Goal: Task Accomplishment & Management: Complete application form

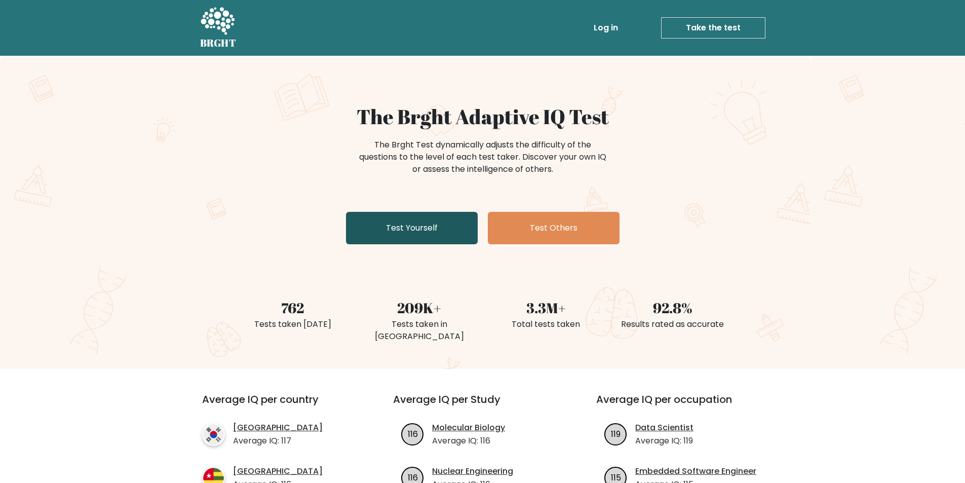
click at [405, 239] on link "Test Yourself" at bounding box center [412, 228] width 132 height 32
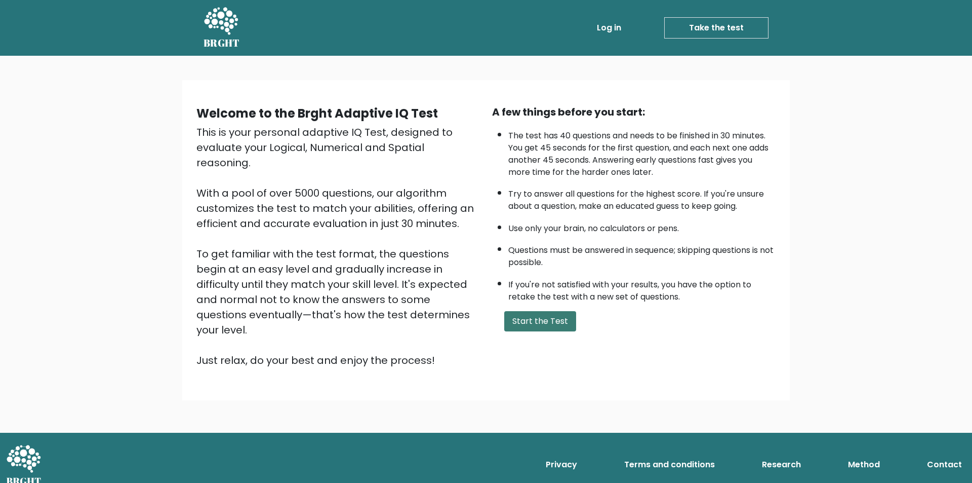
click at [532, 321] on button "Start the Test" at bounding box center [540, 321] width 72 height 20
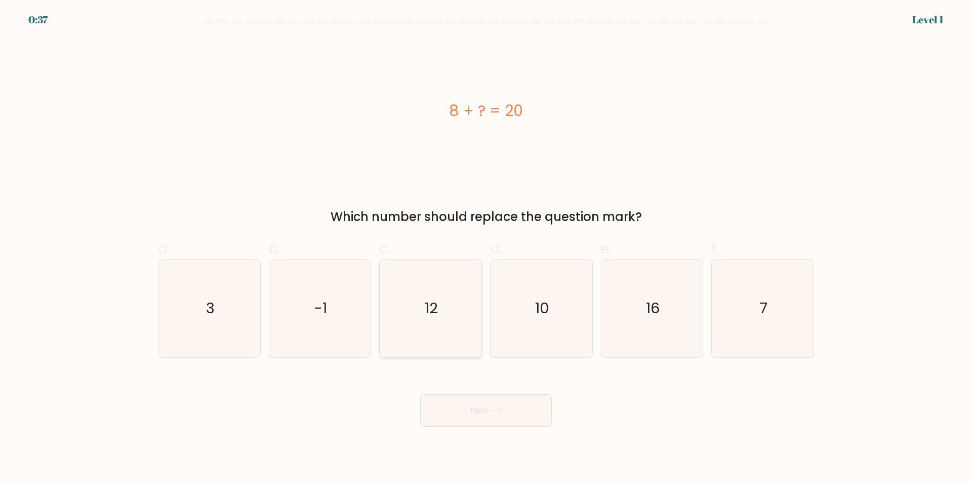
click at [422, 298] on icon "12" at bounding box center [431, 308] width 98 height 98
click at [486, 248] on input "c. 12" at bounding box center [486, 245] width 1 height 7
radio input "true"
click at [469, 412] on button "Next" at bounding box center [486, 410] width 132 height 32
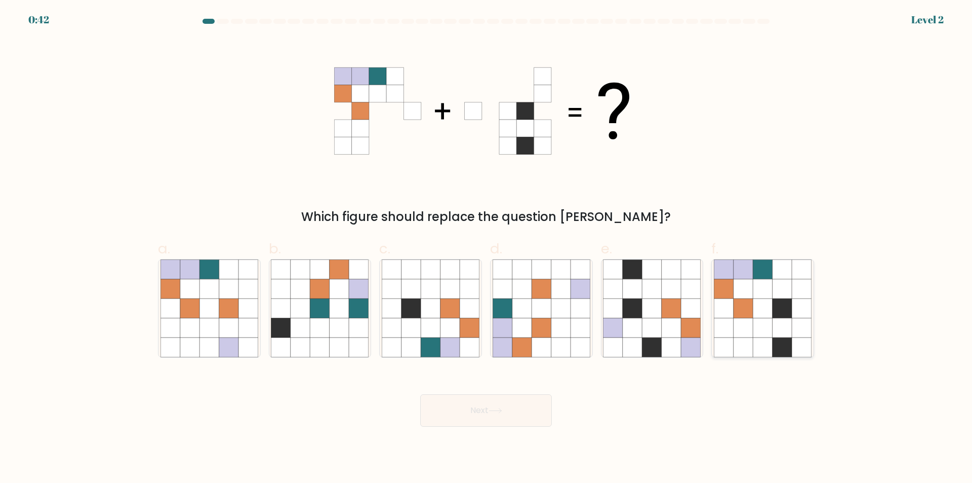
click at [785, 349] on icon at bounding box center [782, 346] width 19 height 19
click at [487, 248] on input "f." at bounding box center [486, 245] width 1 height 7
radio input "true"
click at [486, 413] on button "Next" at bounding box center [486, 410] width 132 height 32
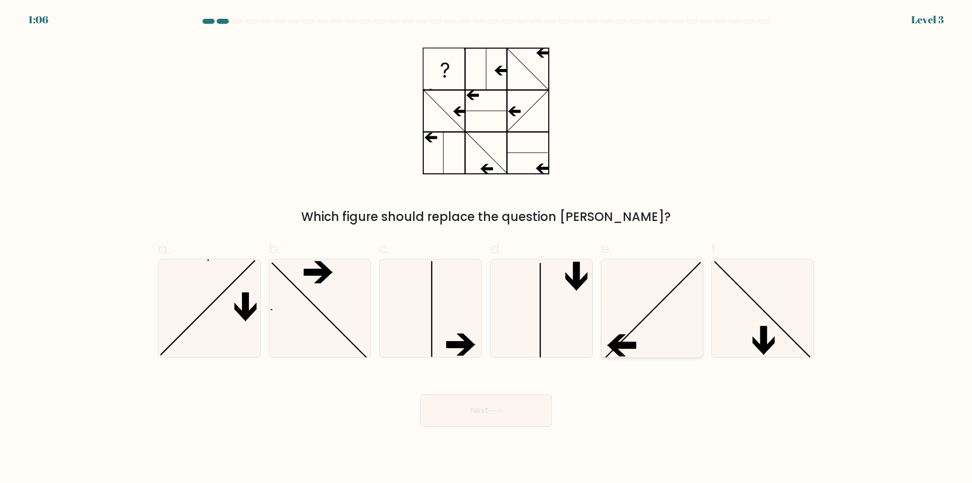
click at [650, 329] on icon at bounding box center [652, 308] width 98 height 98
click at [487, 248] on input "e." at bounding box center [486, 245] width 1 height 7
radio input "true"
click at [508, 406] on button "Next" at bounding box center [486, 410] width 132 height 32
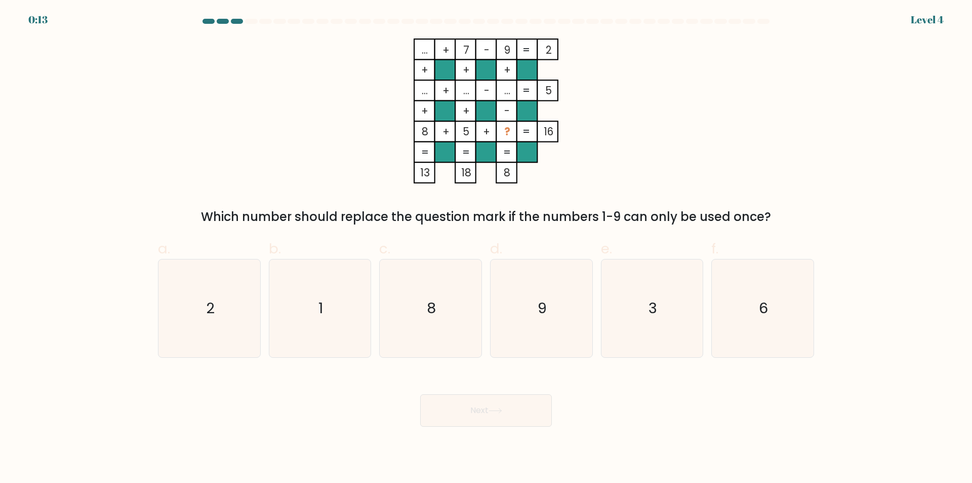
drag, startPoint x: 205, startPoint y: 219, endPoint x: 848, endPoint y: 222, distance: 643.3
click at [848, 222] on form at bounding box center [486, 223] width 972 height 408
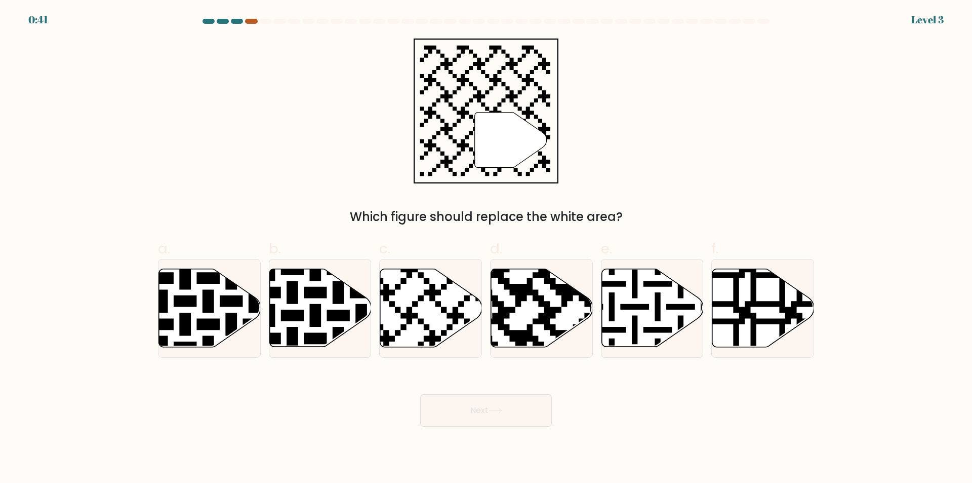
click at [248, 20] on div at bounding box center [251, 21] width 12 height 5
click at [449, 321] on icon at bounding box center [431, 308] width 102 height 78
click at [486, 248] on input "c." at bounding box center [486, 245] width 1 height 7
radio input "true"
click at [494, 407] on button "Next" at bounding box center [486, 410] width 132 height 32
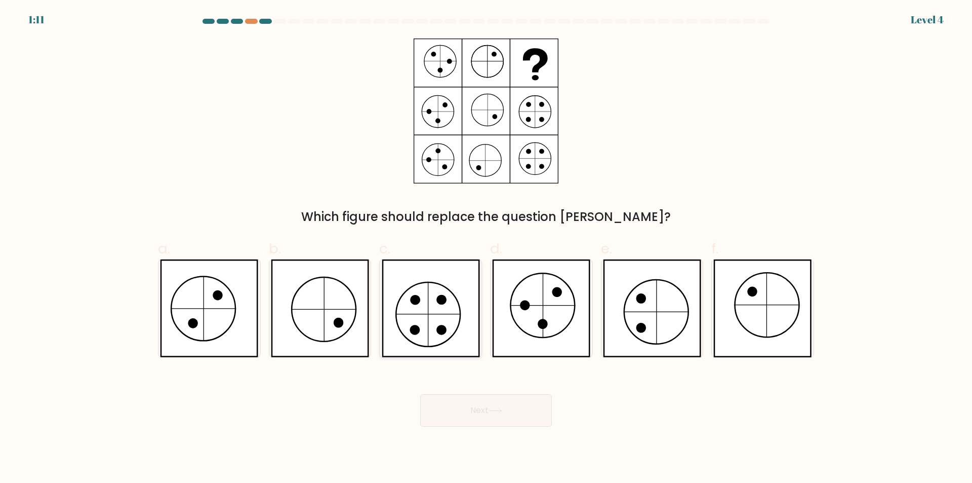
click at [463, 326] on icon at bounding box center [431, 308] width 98 height 98
click at [486, 248] on input "c." at bounding box center [486, 245] width 1 height 7
radio input "true"
click at [464, 410] on button "Next" at bounding box center [486, 410] width 132 height 32
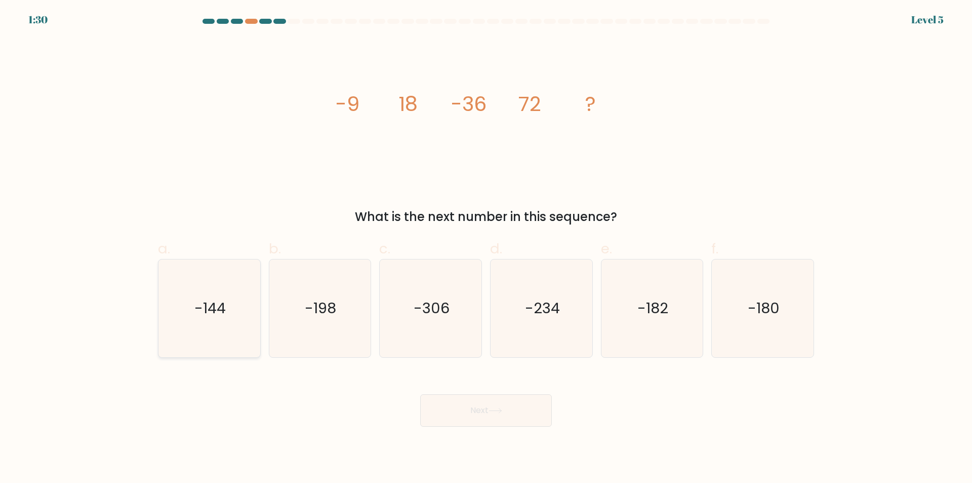
click at [252, 326] on icon "-144" at bounding box center [210, 308] width 98 height 98
click at [486, 248] on input "a. -144" at bounding box center [486, 245] width 1 height 7
radio input "true"
click at [466, 407] on button "Next" at bounding box center [486, 410] width 132 height 32
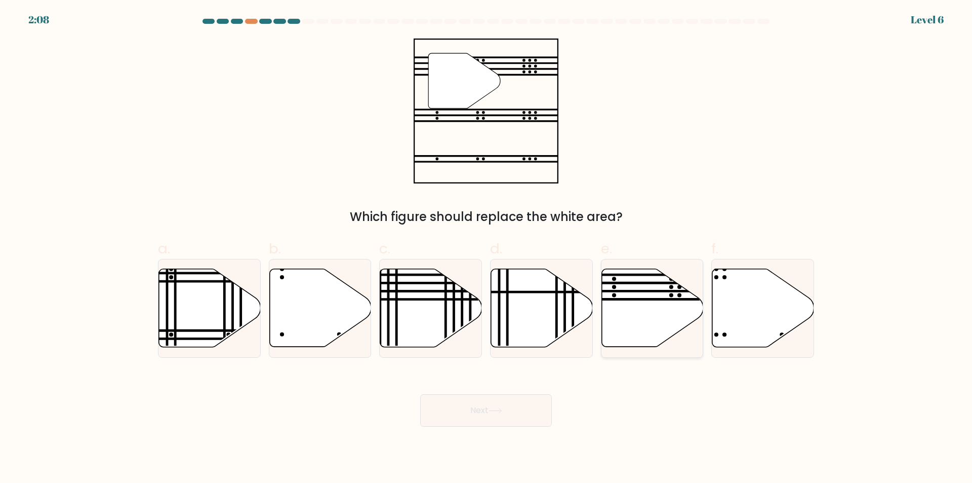
click at [641, 320] on icon at bounding box center [653, 308] width 102 height 78
click at [487, 248] on input "e." at bounding box center [486, 245] width 1 height 7
radio input "true"
click at [502, 399] on button "Next" at bounding box center [486, 410] width 132 height 32
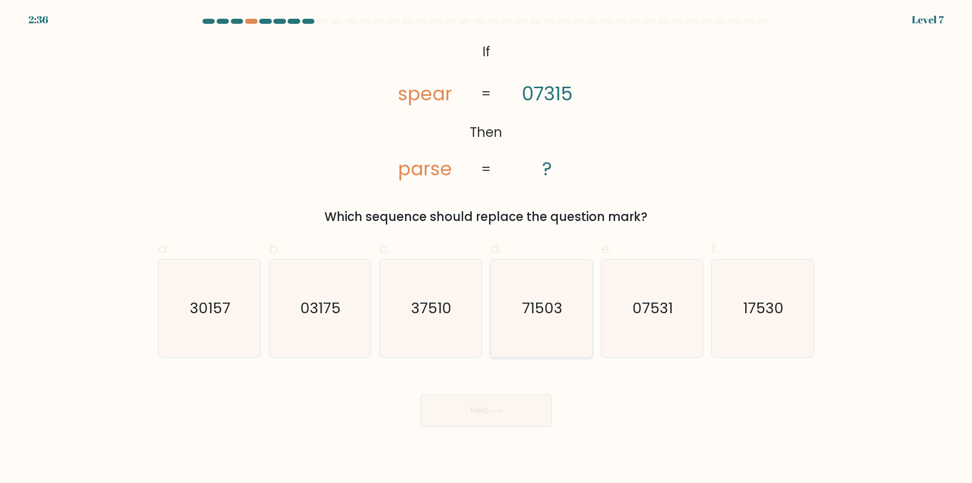
click at [518, 313] on icon "71503" at bounding box center [542, 308] width 98 height 98
click at [487, 248] on input "d. 71503" at bounding box center [486, 245] width 1 height 7
radio input "true"
click at [510, 408] on button "Next" at bounding box center [486, 410] width 132 height 32
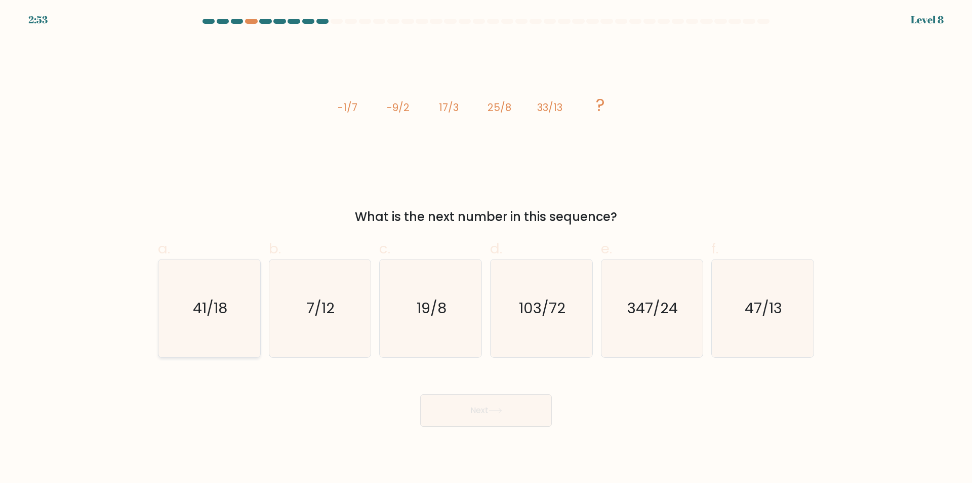
click at [216, 303] on text "41/18" at bounding box center [210, 308] width 34 height 20
click at [486, 248] on input "a. 41/18" at bounding box center [486, 245] width 1 height 7
radio input "true"
click at [468, 416] on button "Next" at bounding box center [486, 410] width 132 height 32
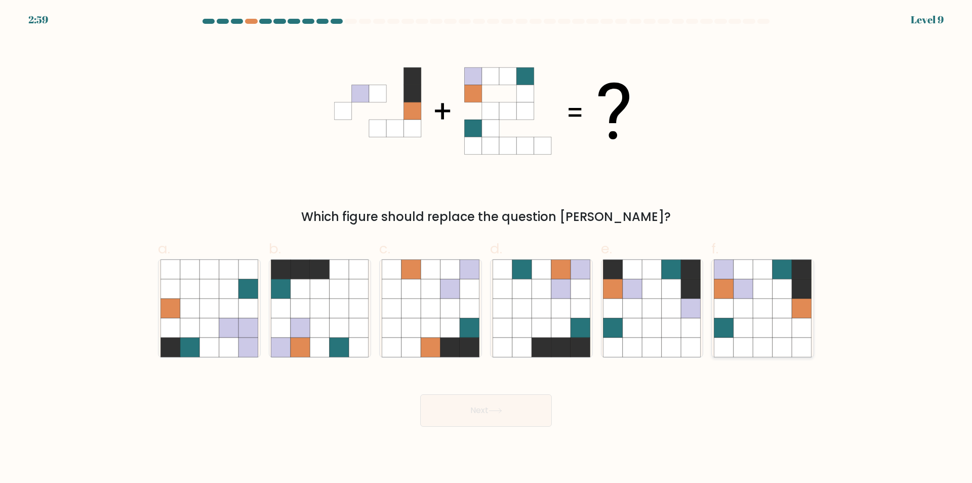
click at [743, 326] on icon at bounding box center [743, 327] width 19 height 19
click at [487, 248] on input "f." at bounding box center [486, 245] width 1 height 7
radio input "true"
click at [492, 413] on icon at bounding box center [496, 411] width 14 height 6
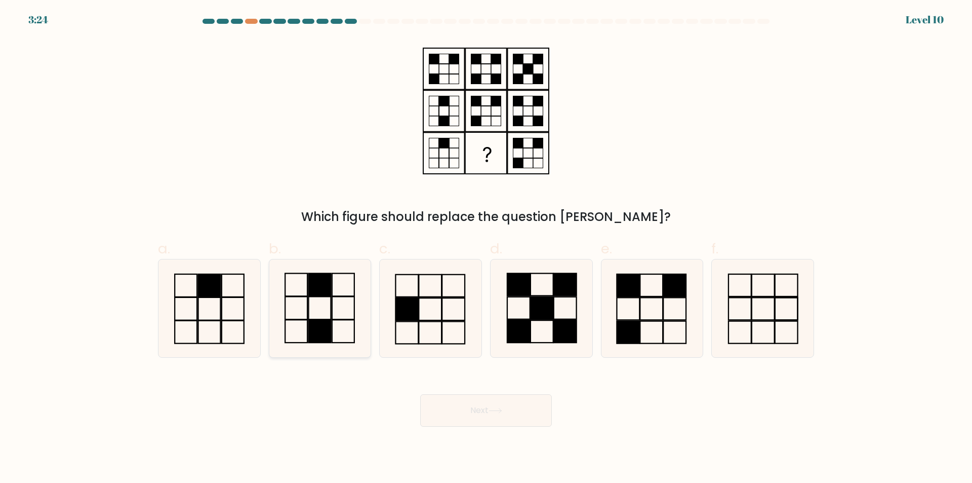
click at [339, 329] on icon at bounding box center [320, 308] width 98 height 98
click at [486, 248] on input "b." at bounding box center [486, 245] width 1 height 7
radio input "true"
click at [474, 415] on button "Next" at bounding box center [486, 410] width 132 height 32
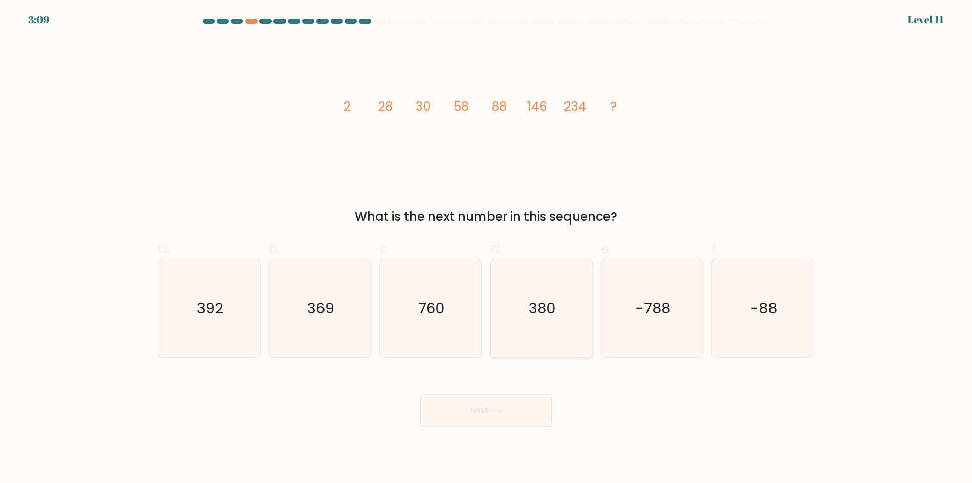
click at [550, 299] on text "380" at bounding box center [542, 308] width 27 height 20
click at [487, 248] on input "d. 380" at bounding box center [486, 245] width 1 height 7
radio input "true"
click at [489, 413] on button "Next" at bounding box center [486, 410] width 132 height 32
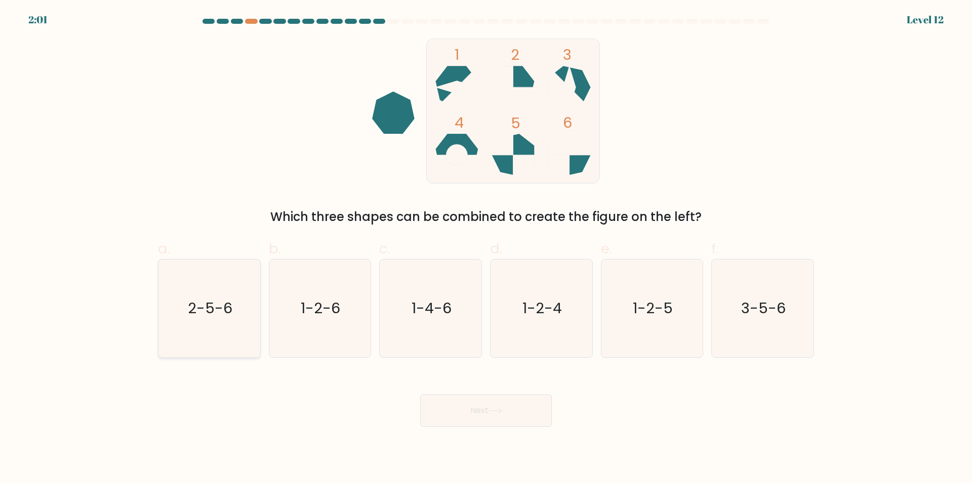
click at [159, 330] on div "2-5-6" at bounding box center [209, 308] width 103 height 99
click at [486, 248] on input "a. 2-5-6" at bounding box center [486, 245] width 1 height 7
radio input "true"
click at [494, 410] on icon at bounding box center [496, 411] width 14 height 6
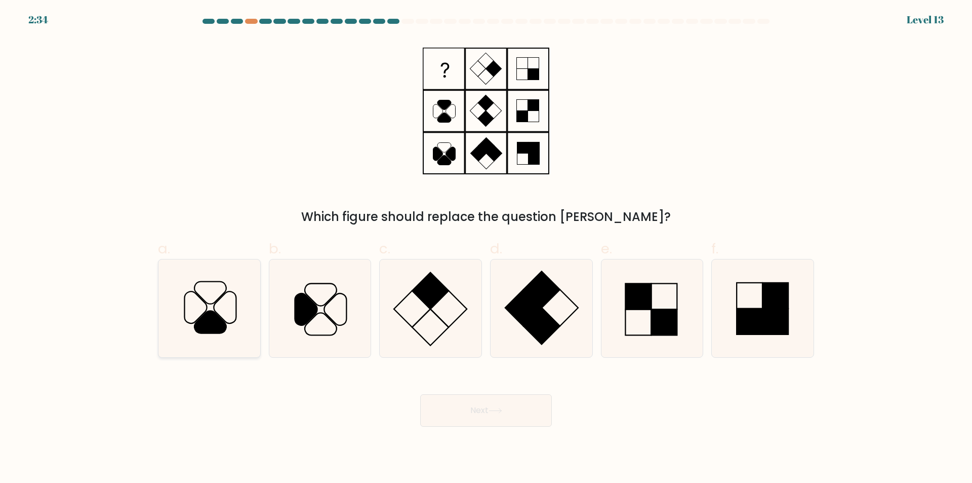
click at [217, 312] on icon at bounding box center [210, 308] width 98 height 98
click at [486, 248] on input "a." at bounding box center [486, 245] width 1 height 7
radio input "true"
click at [457, 401] on button "Next" at bounding box center [486, 410] width 132 height 32
